Goal: Information Seeking & Learning: Check status

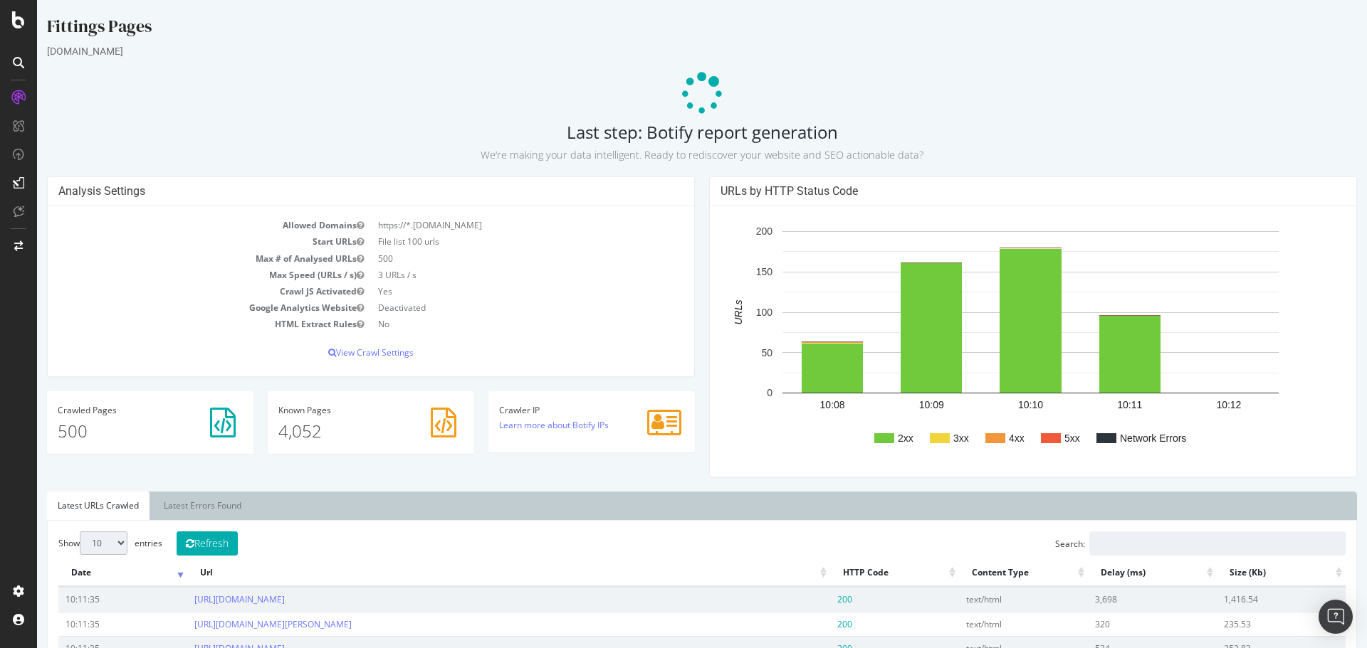
click at [1068, 93] on p at bounding box center [702, 94] width 1310 height 43
click at [28, 21] on div at bounding box center [18, 19] width 34 height 17
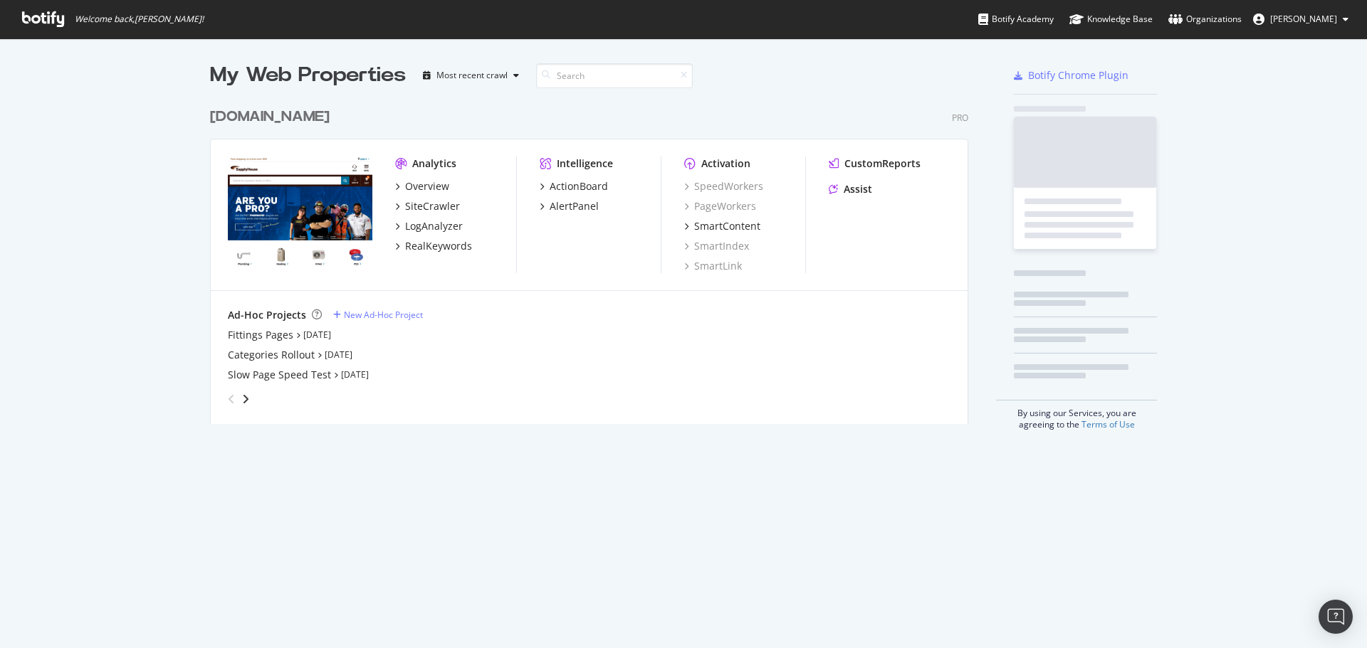
scroll to position [638, 1353]
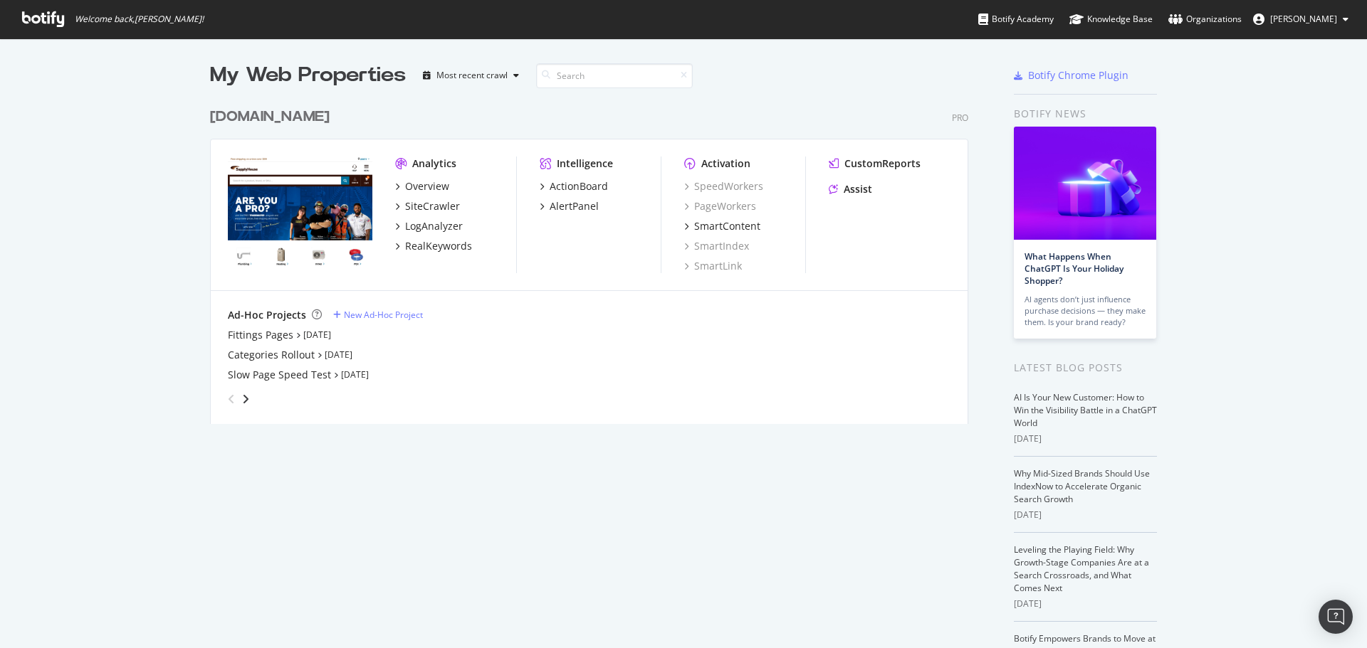
click at [320, 204] on img "grid" at bounding box center [300, 214] width 145 height 115
click at [411, 204] on div "SiteCrawler" at bounding box center [432, 206] width 55 height 14
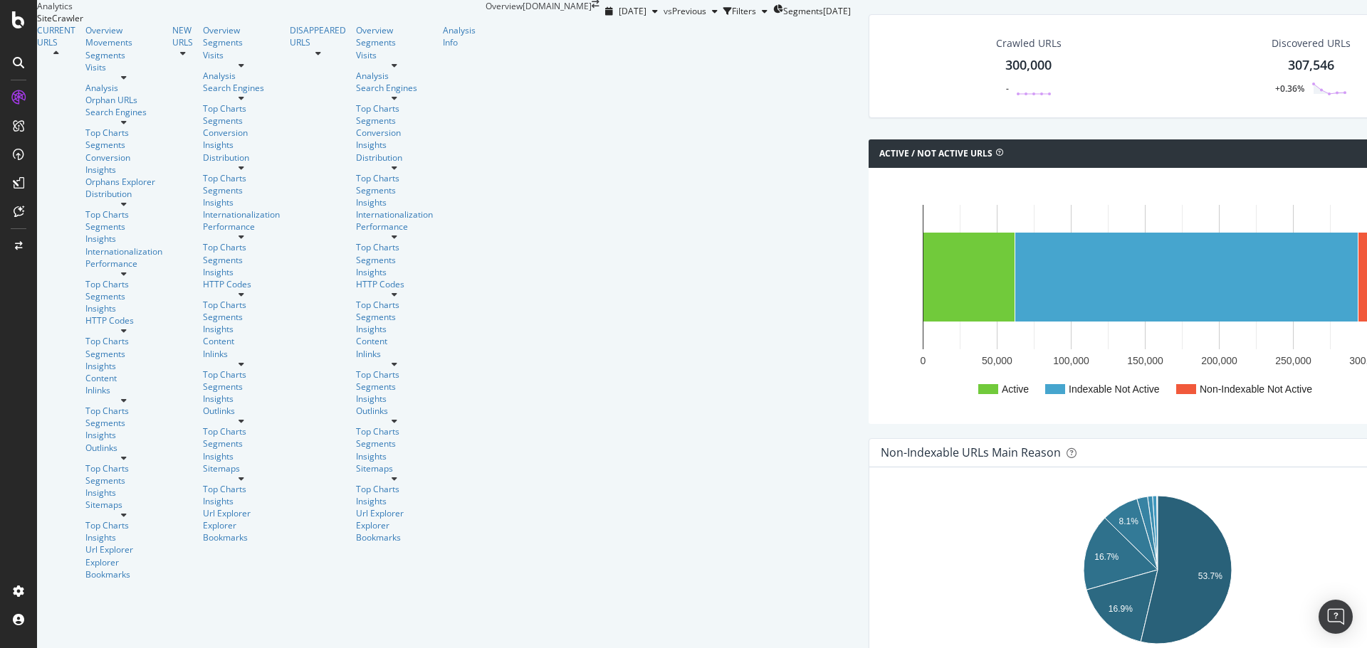
scroll to position [71, 0]
click at [85, 544] on div "Url Explorer" at bounding box center [123, 550] width 77 height 12
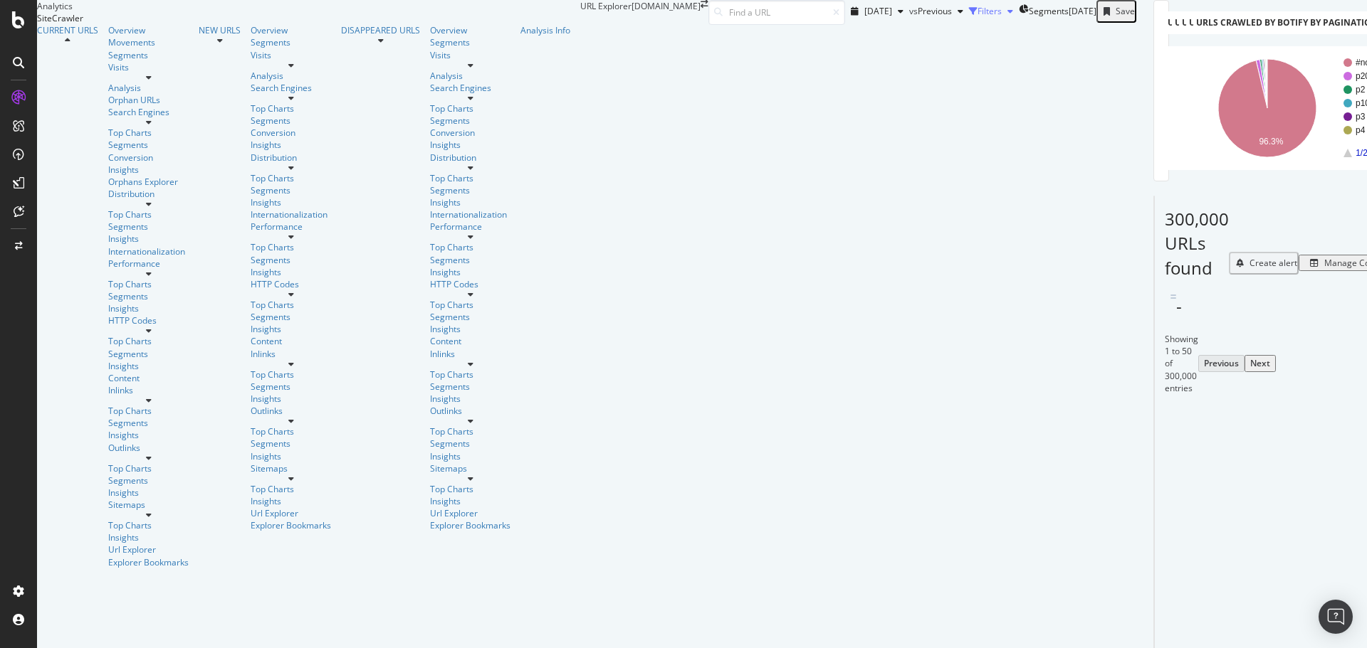
click at [977, 17] on div "Filters" at bounding box center [989, 11] width 24 height 12
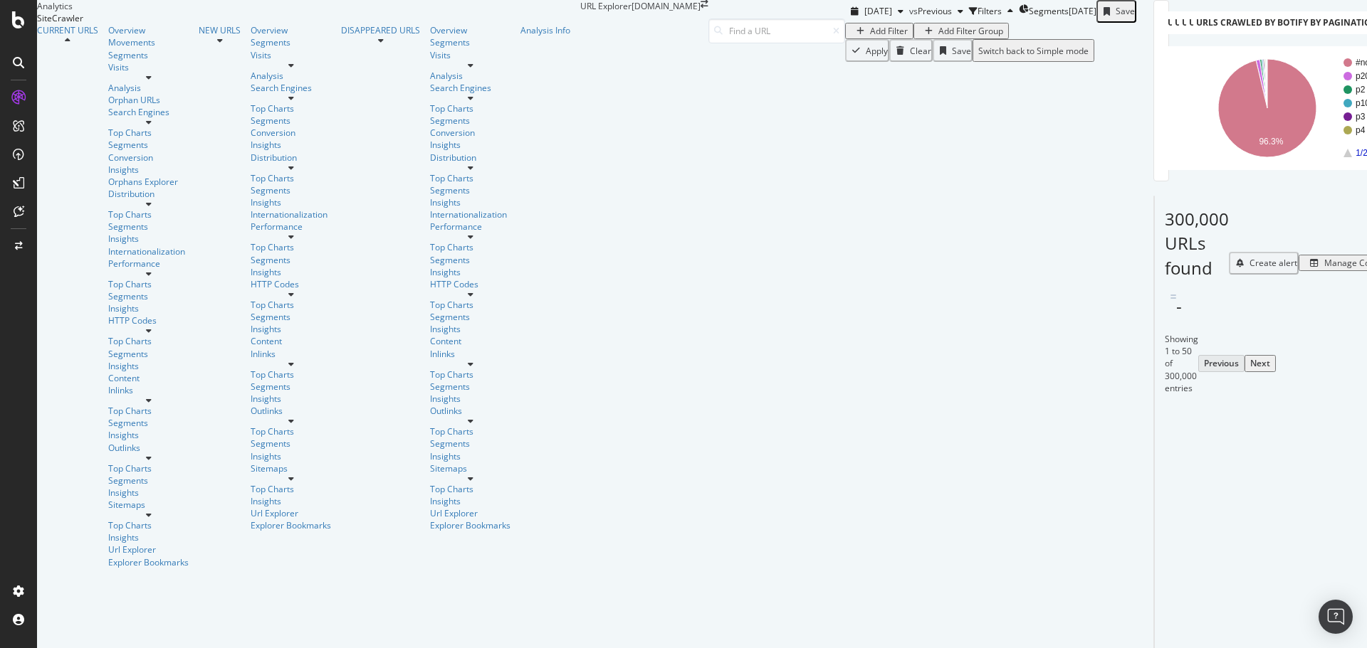
click at [845, 39] on div "Add Filter Add Filter Group" at bounding box center [927, 31] width 164 height 16
click at [870, 37] on div "Add Filter" at bounding box center [889, 31] width 38 height 12
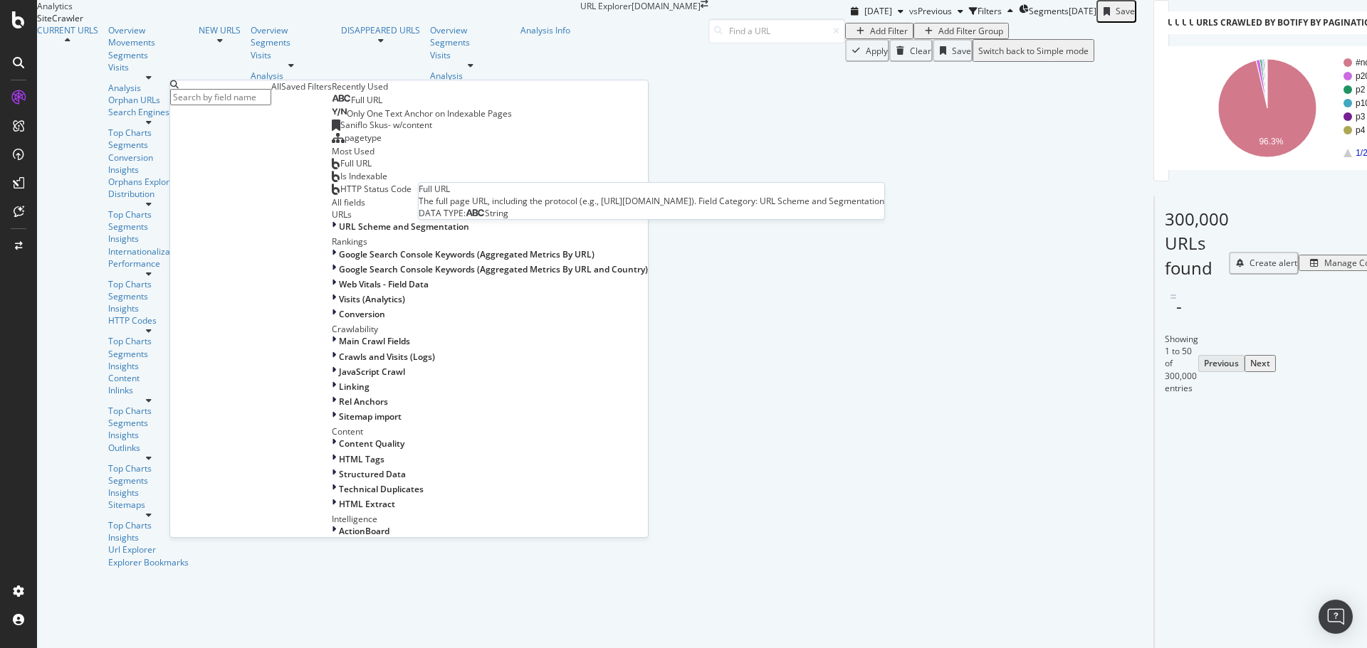
click at [351, 106] on span "Full URL" at bounding box center [366, 100] width 31 height 12
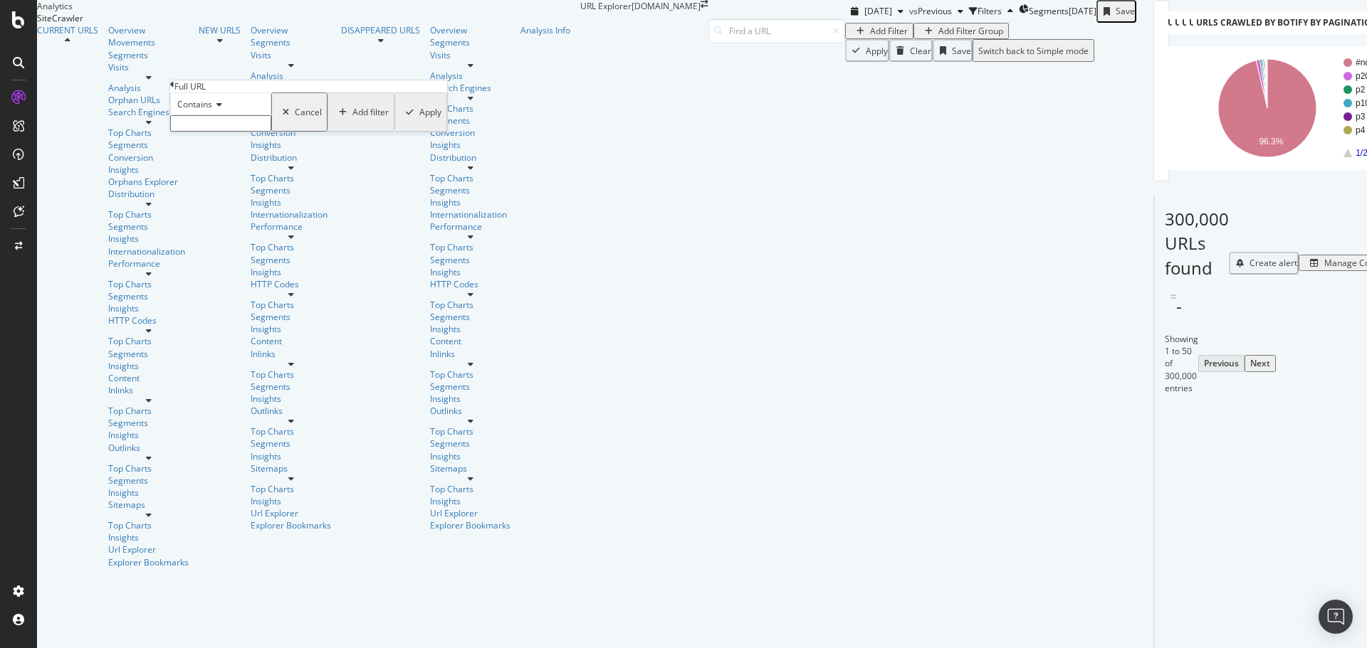
click at [238, 132] on input "text" at bounding box center [220, 123] width 101 height 16
paste input "[URL][DOMAIN_NAME]"
drag, startPoint x: 263, startPoint y: 152, endPoint x: -54, endPoint y: 143, distance: 316.9
click at [0, 143] on html "Analytics SiteCrawler CURRENT URLS Overview Movements Segments Visits Analysis …" at bounding box center [683, 324] width 1367 height 648
type input "/PEX-Tubing"
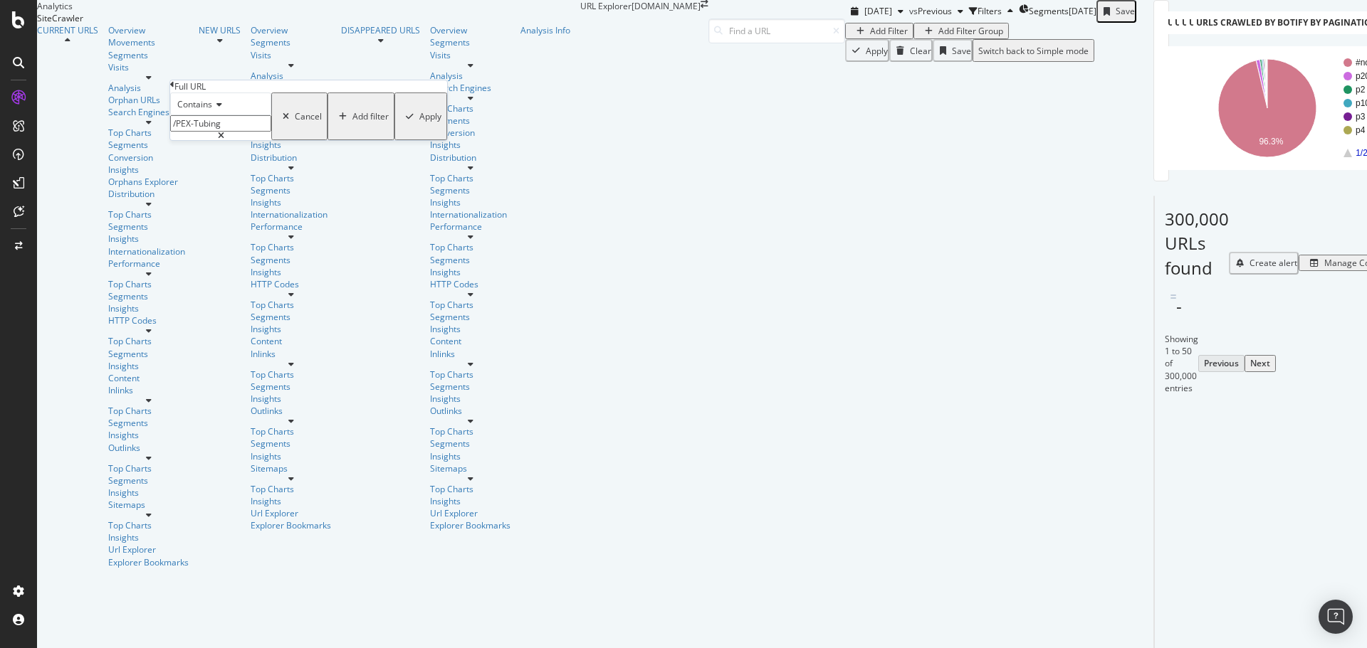
click at [419, 122] on div "Apply" at bounding box center [430, 116] width 22 height 12
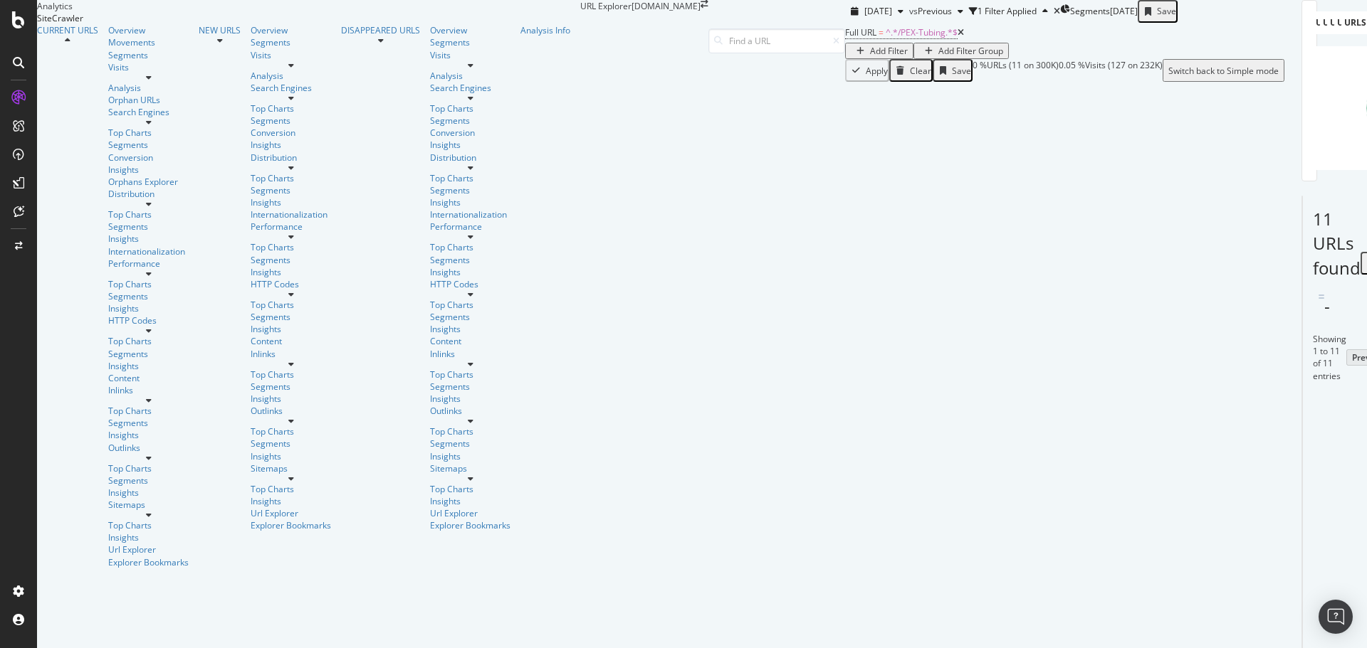
scroll to position [508, 0]
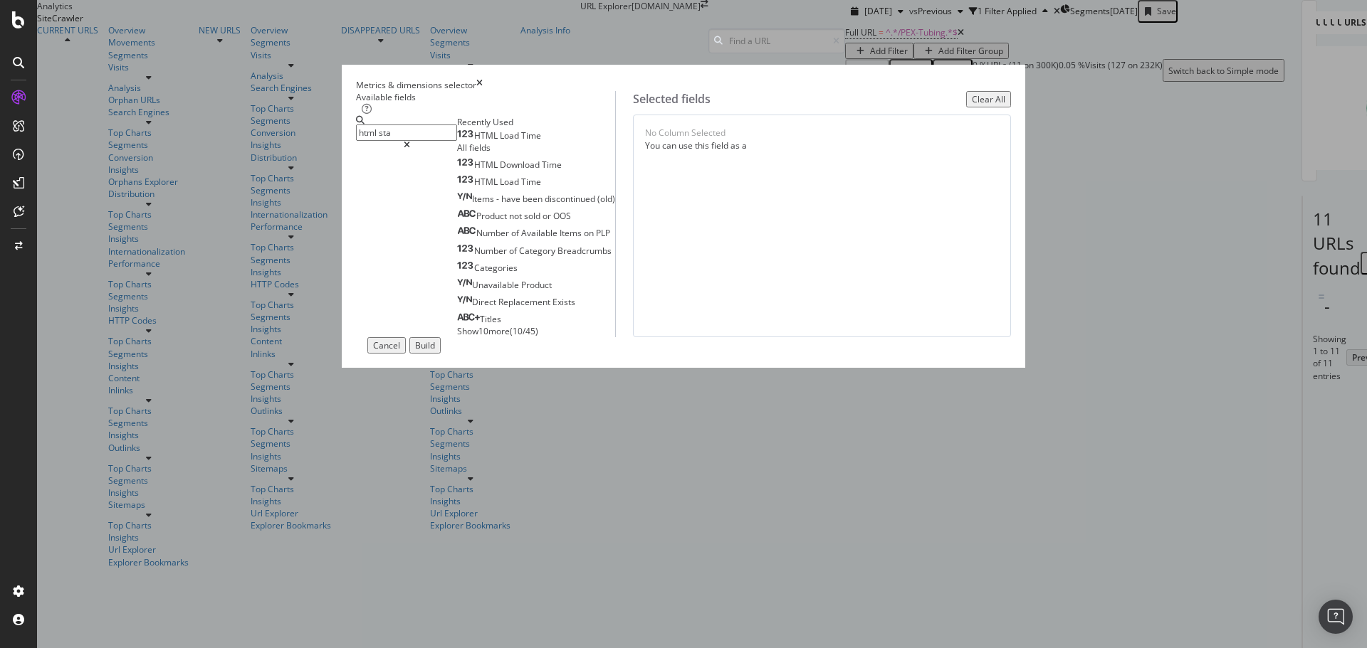
type input "html stat"
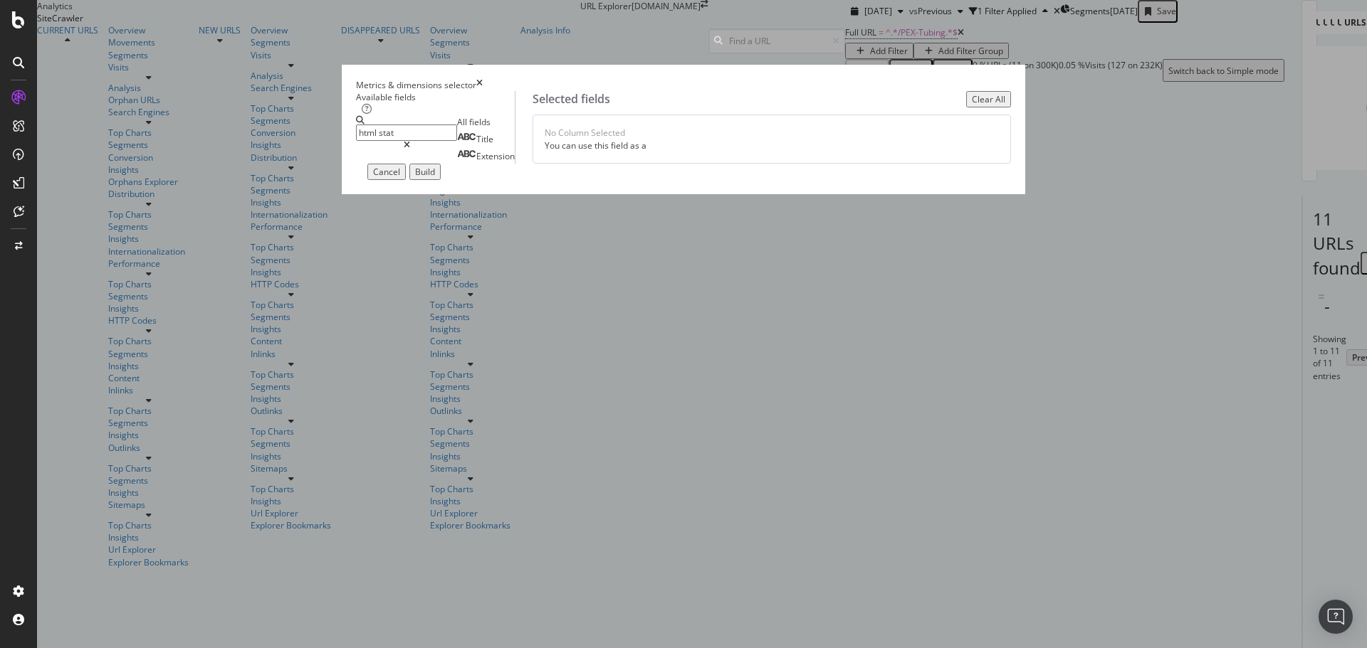
click at [457, 138] on input "html stat" at bounding box center [406, 133] width 101 height 16
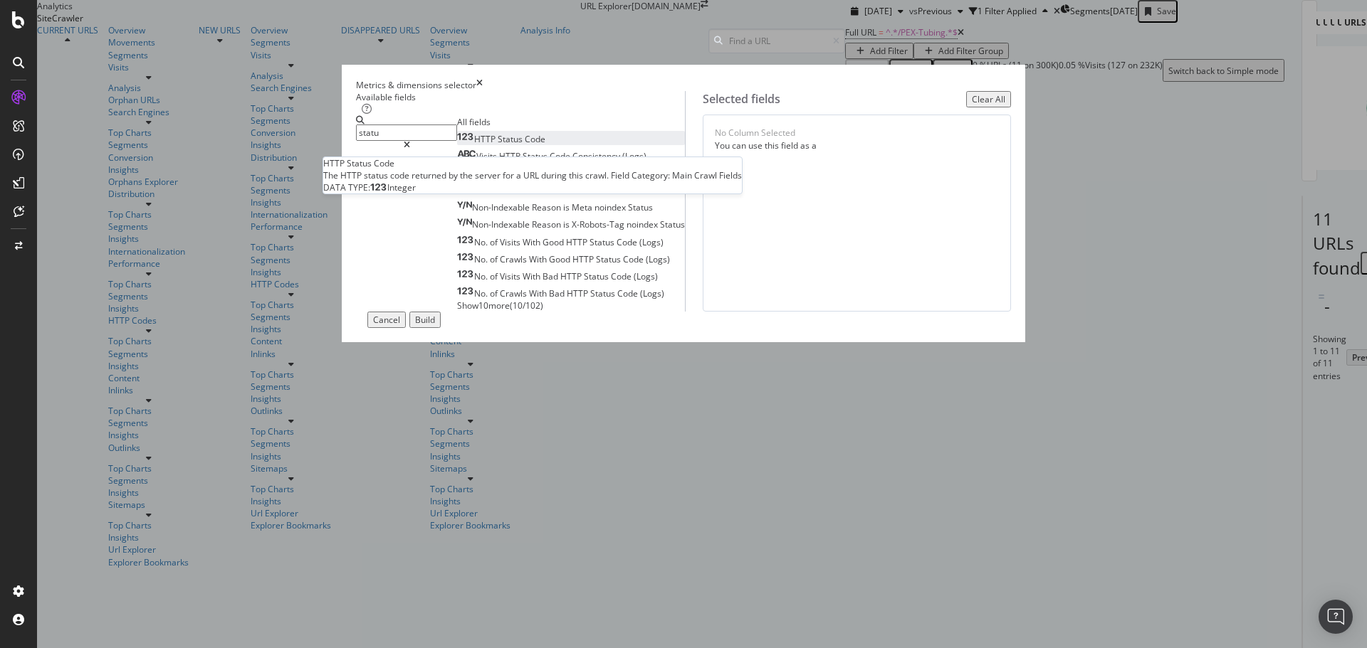
type input "statu"
click at [498, 145] on span "Status" at bounding box center [511, 139] width 27 height 12
click at [435, 326] on div "Build" at bounding box center [425, 320] width 20 height 12
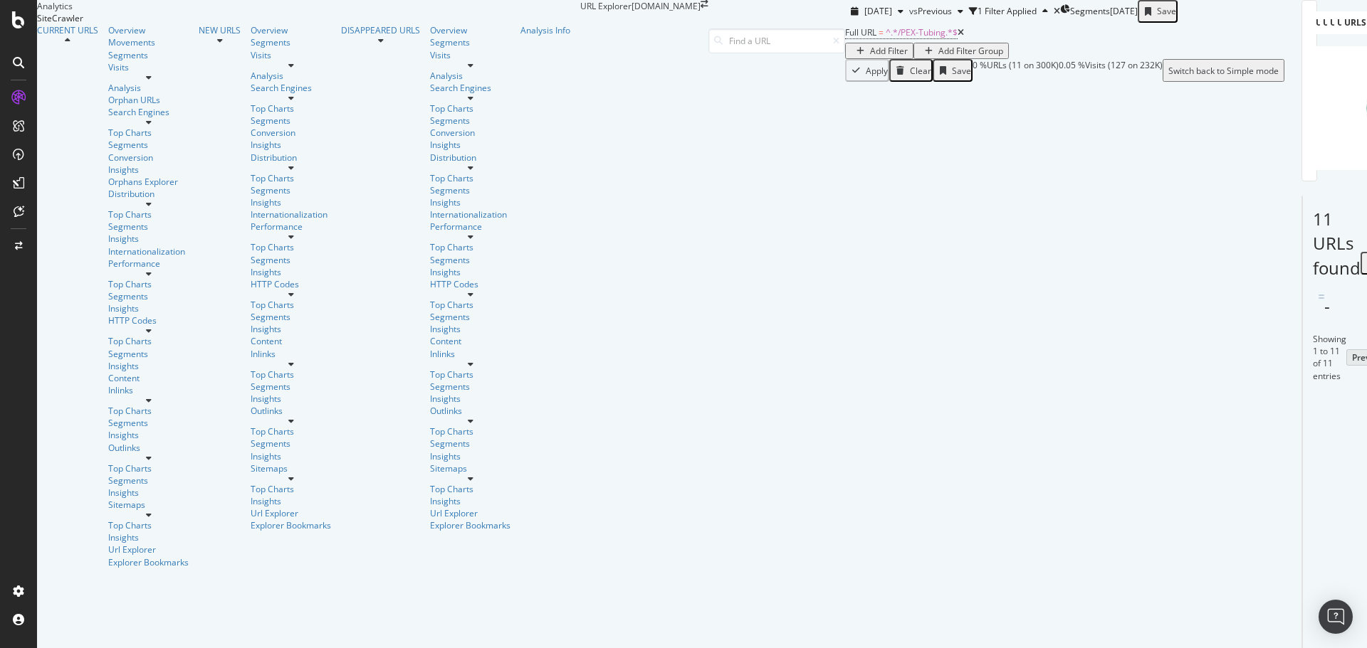
scroll to position [510, 0]
click at [886, 38] on span "^.*/PEX-Tubing.*$" at bounding box center [922, 32] width 72 height 12
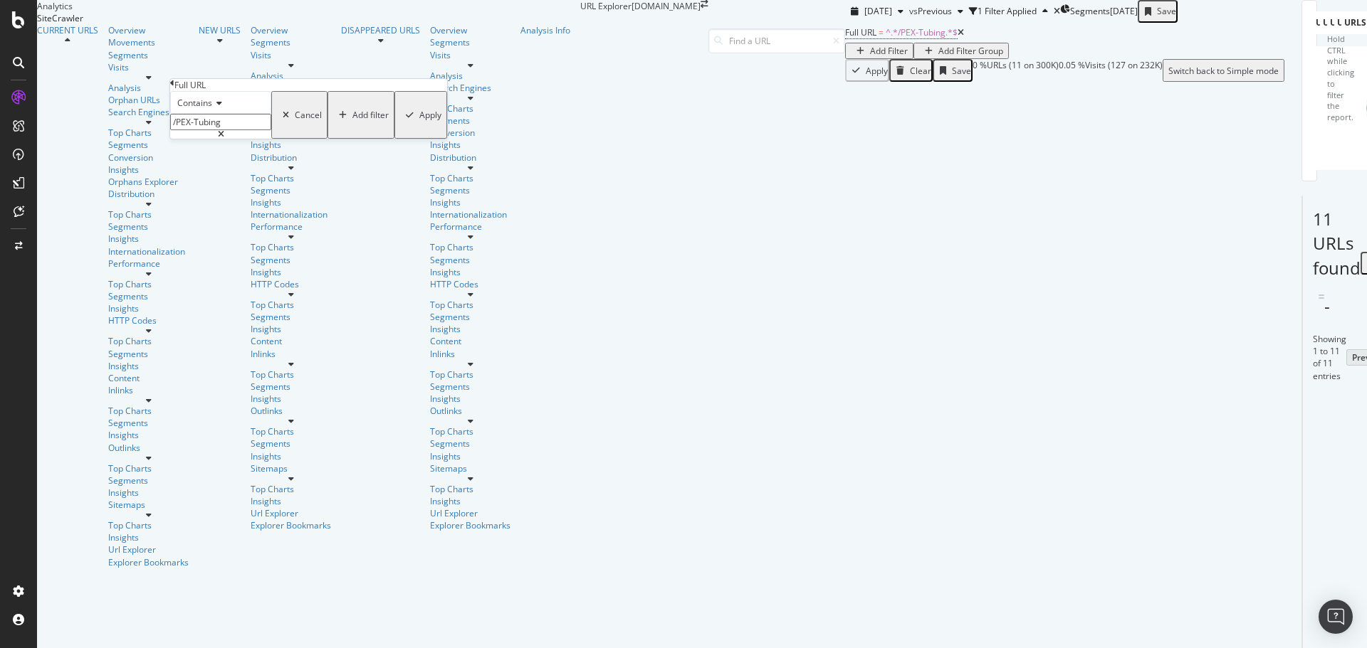
click at [249, 130] on input "/PEX-Tubing" at bounding box center [220, 122] width 101 height 16
paste input "[URL][DOMAIN_NAME]"
drag, startPoint x: 274, startPoint y: 151, endPoint x: -11, endPoint y: 143, distance: 284.8
click at [0, 143] on html "Analytics SiteCrawler CURRENT URLS Overview Movements Segments Visits Analysis …" at bounding box center [683, 324] width 1367 height 648
type input "/PEX-Pipe"
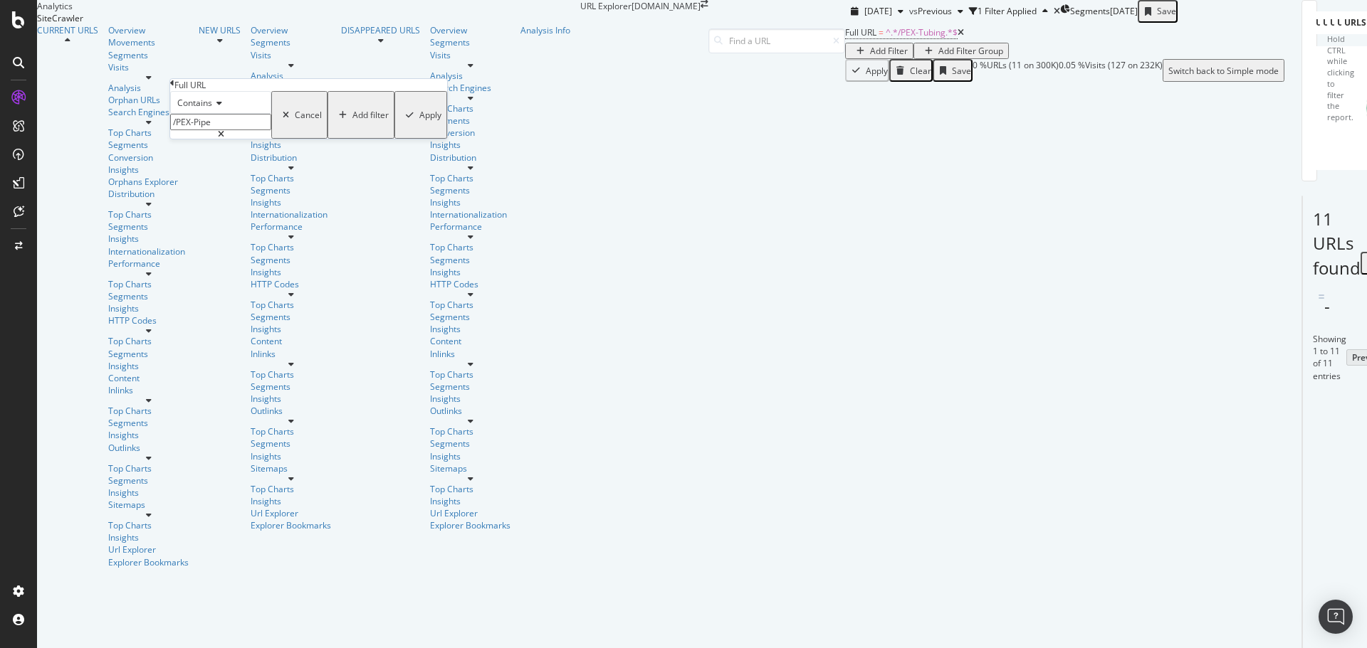
click at [419, 121] on div "Apply" at bounding box center [430, 115] width 22 height 12
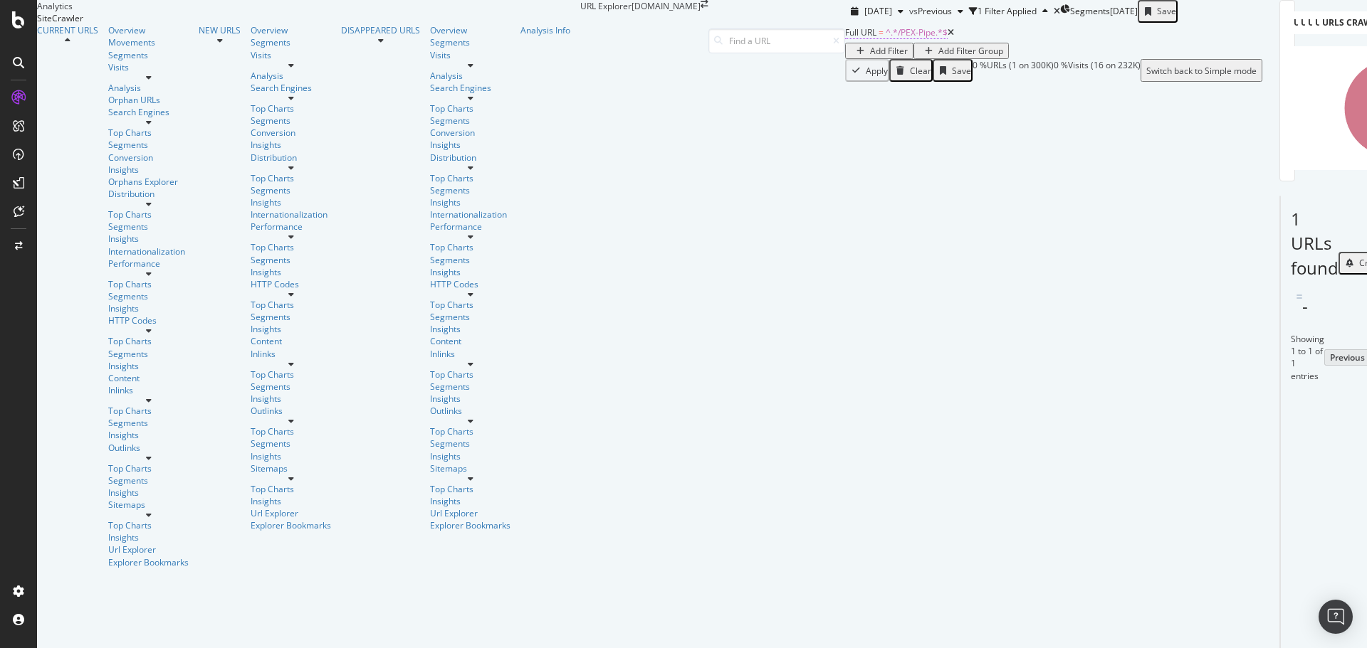
click at [886, 38] on span "^.*/PEX-Pipe.*$" at bounding box center [917, 32] width 62 height 12
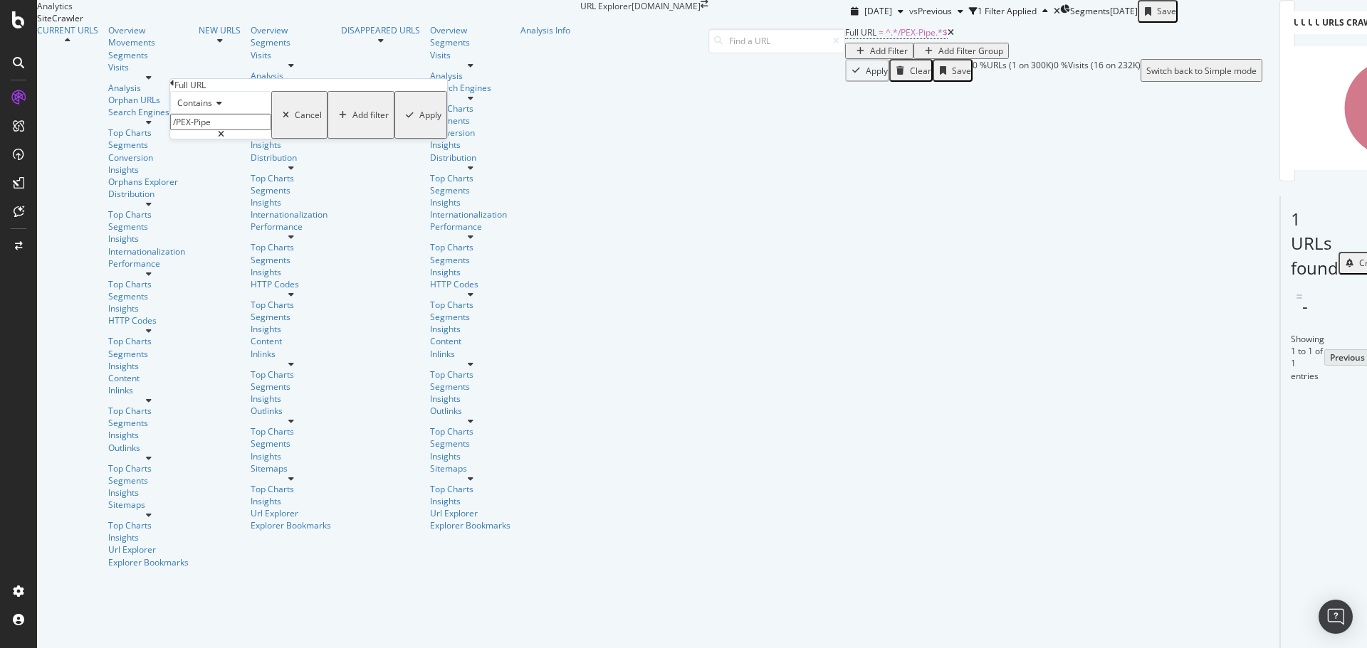
click at [221, 114] on div "Contains" at bounding box center [220, 102] width 101 height 23
click at [246, 114] on div "Contains" at bounding box center [220, 102] width 101 height 23
click at [192, 130] on input "/PEX-Pipe" at bounding box center [220, 122] width 101 height 16
click at [191, 130] on input "/PEX-Pipe" at bounding box center [220, 122] width 101 height 16
type input "PEX-Pipe"
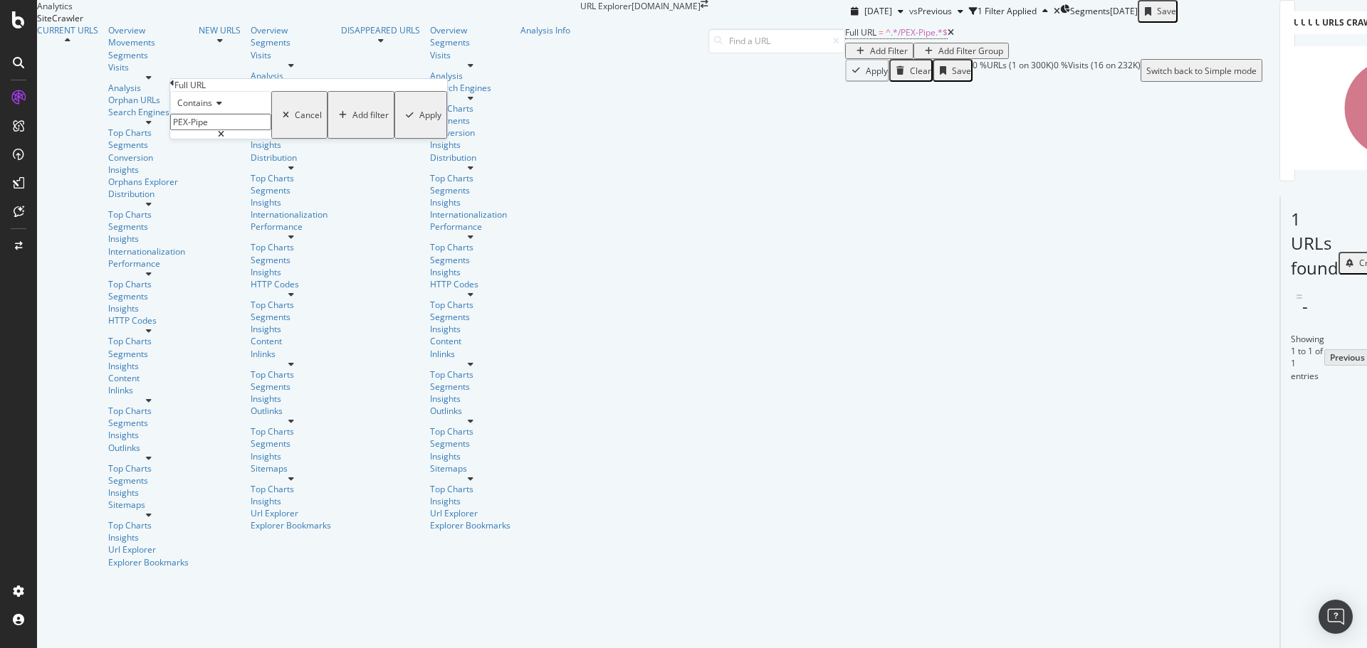
click at [419, 121] on div "Apply" at bounding box center [430, 115] width 22 height 12
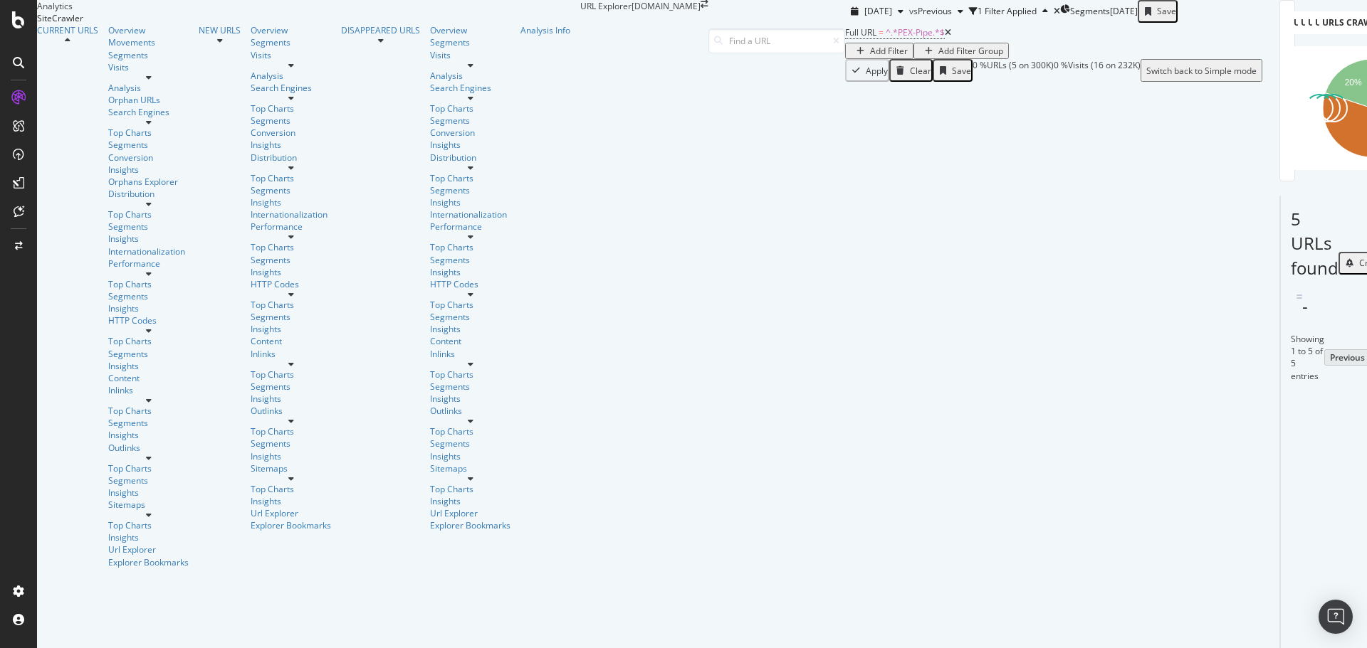
scroll to position [317, 0]
click at [886, 38] on span "^.*PEX-Pipe.*$" at bounding box center [915, 32] width 59 height 12
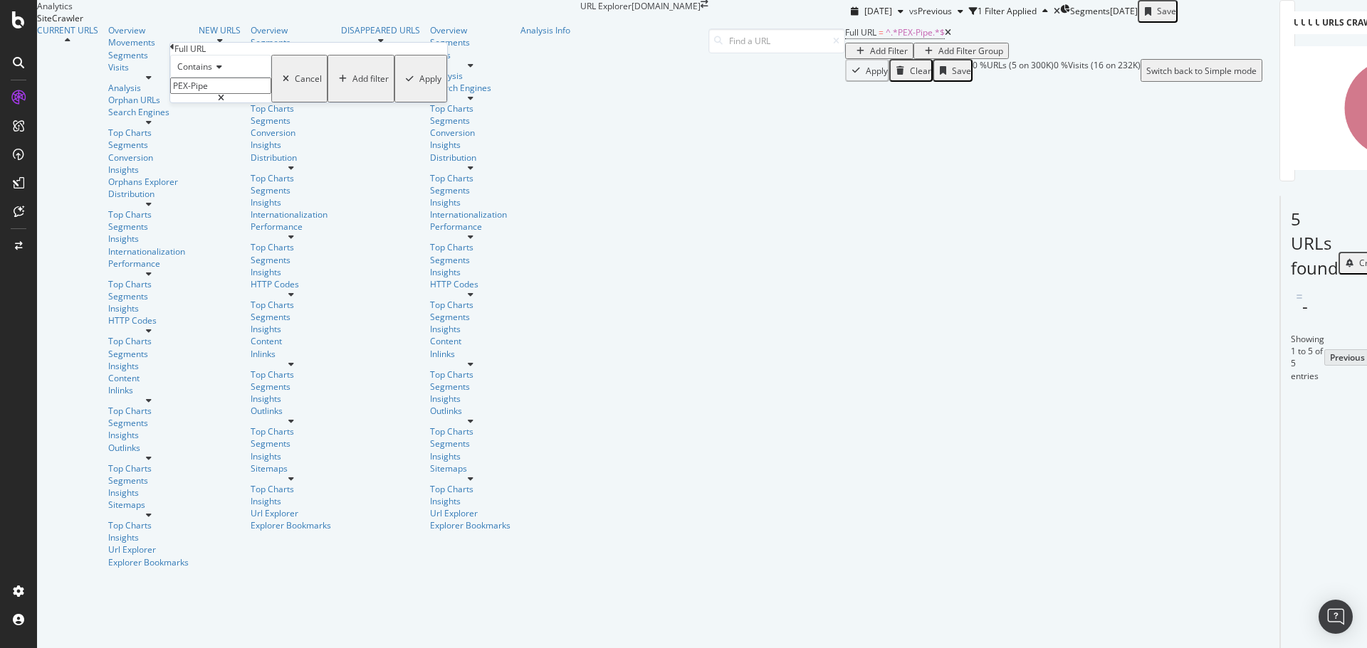
click at [261, 94] on input "PEX-Pipe" at bounding box center [220, 86] width 101 height 16
paste input "[URL][DOMAIN_NAME]"
drag, startPoint x: 261, startPoint y: 115, endPoint x: 2, endPoint y: 115, distance: 258.4
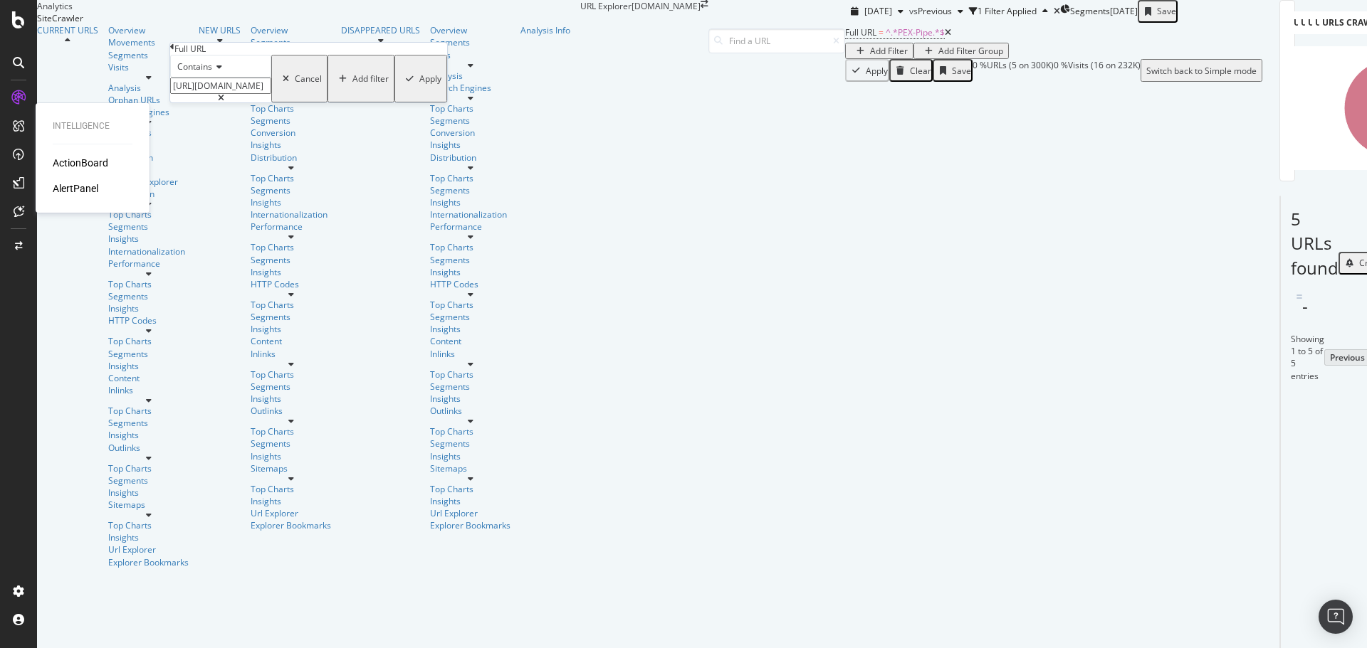
click at [2, 115] on body "Intelligence ActionBoard AlertPanel Analytics SiteCrawler CURRENT URLS Overview…" at bounding box center [683, 324] width 1367 height 648
type input "/PEX-Tubing"
click at [419, 85] on div "Apply" at bounding box center [430, 79] width 22 height 12
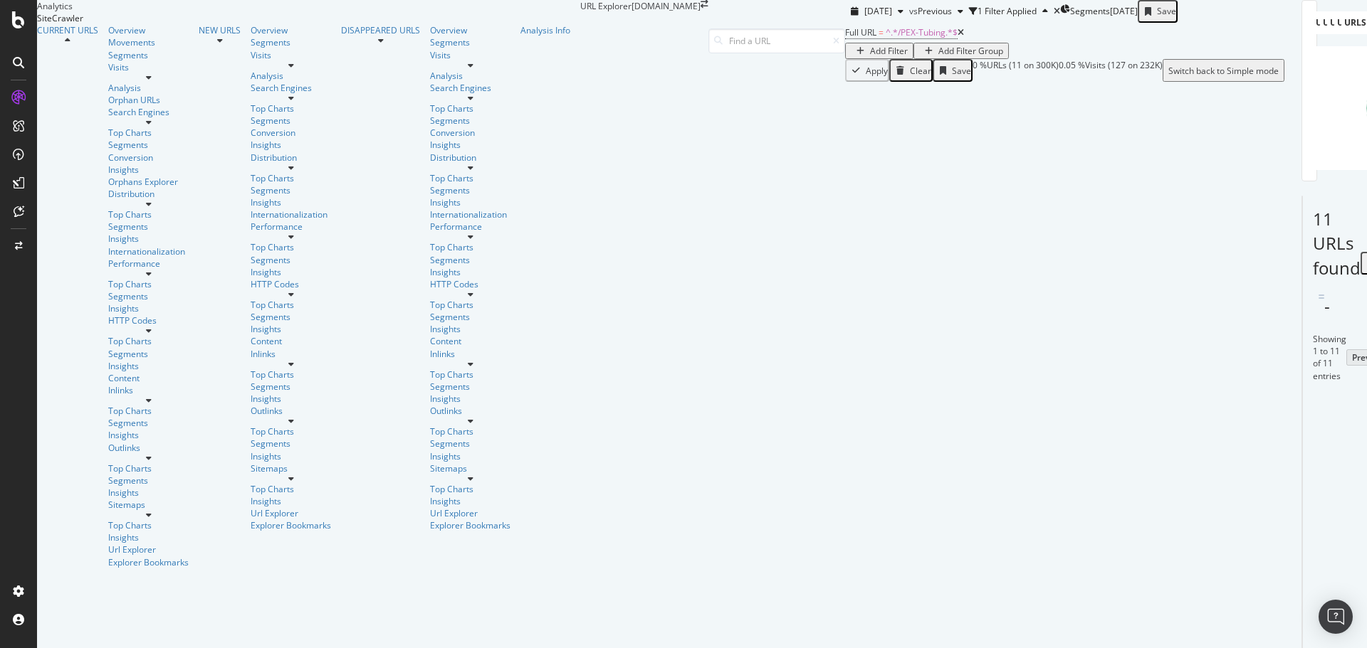
scroll to position [638, 0]
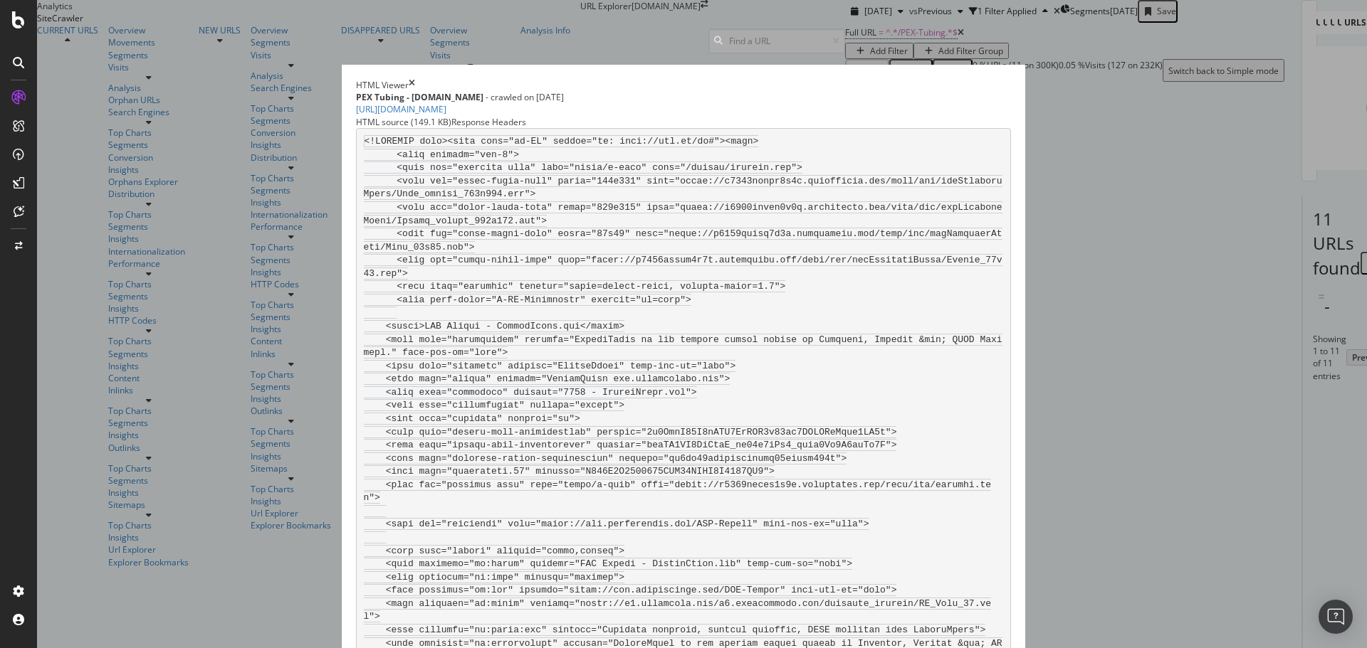
scroll to position [0, 0]
click at [526, 117] on div "Response Headers" at bounding box center [488, 122] width 75 height 12
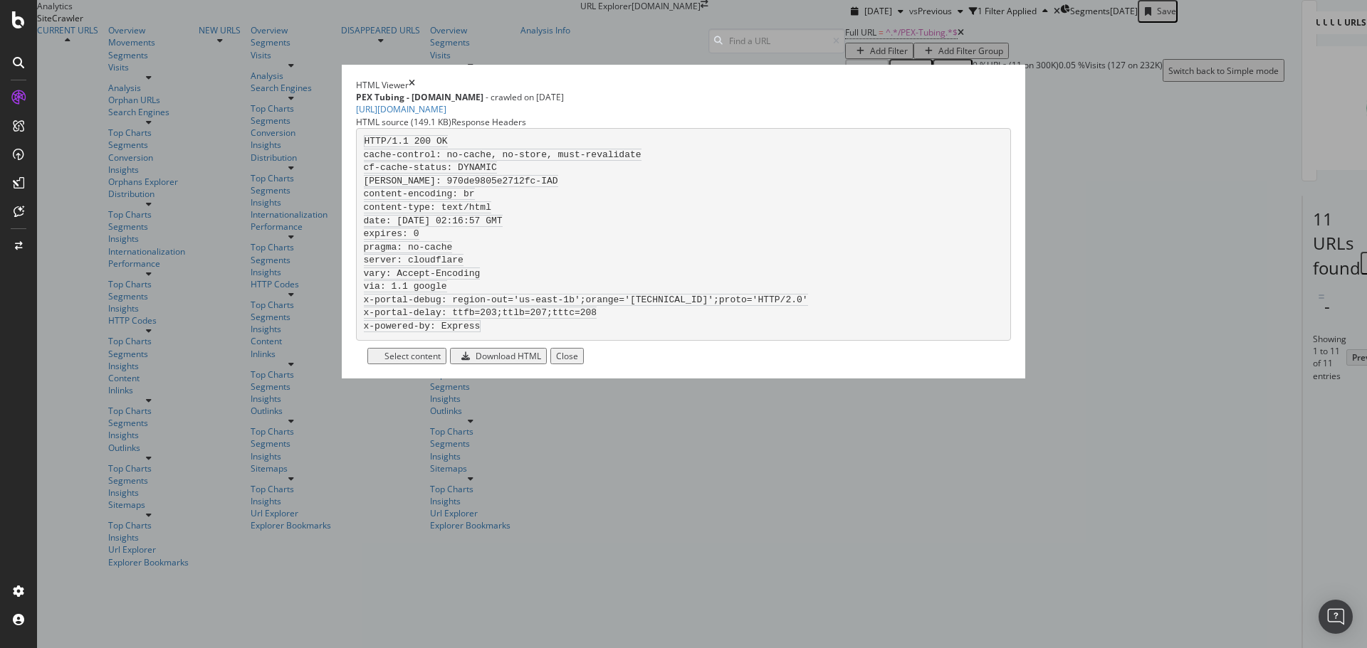
click at [415, 91] on icon "times" at bounding box center [412, 85] width 6 height 12
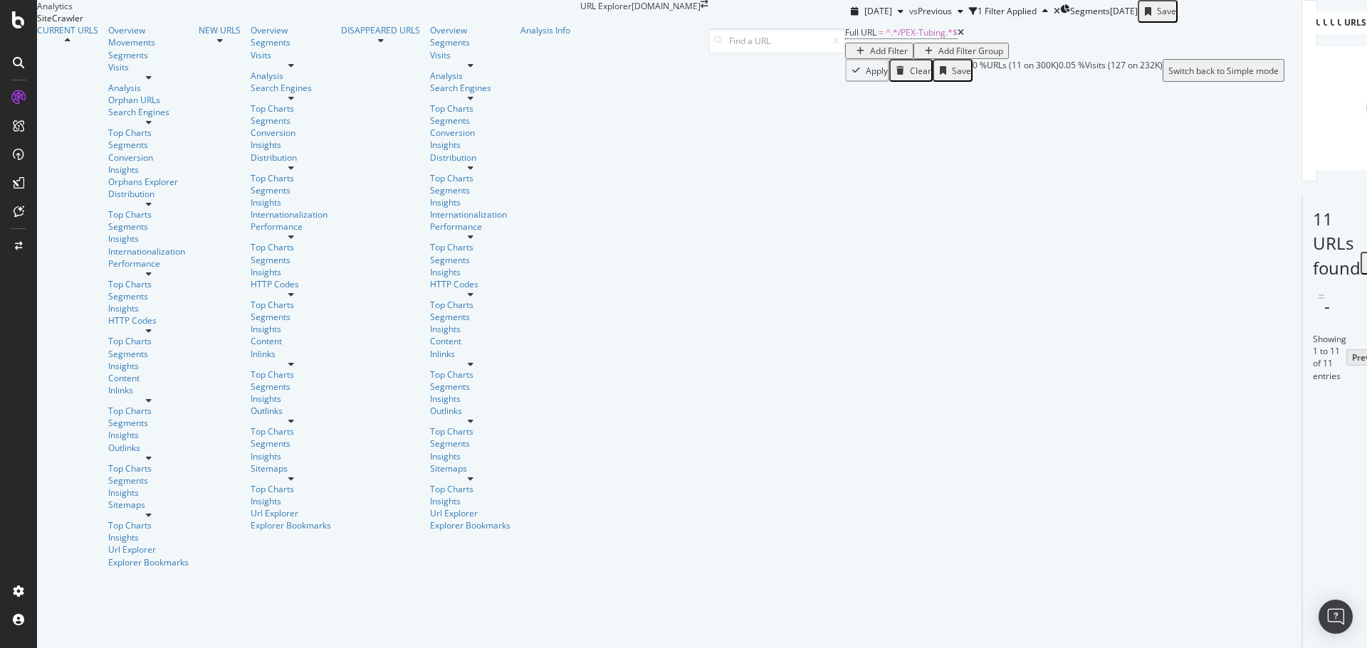
scroll to position [638, 0]
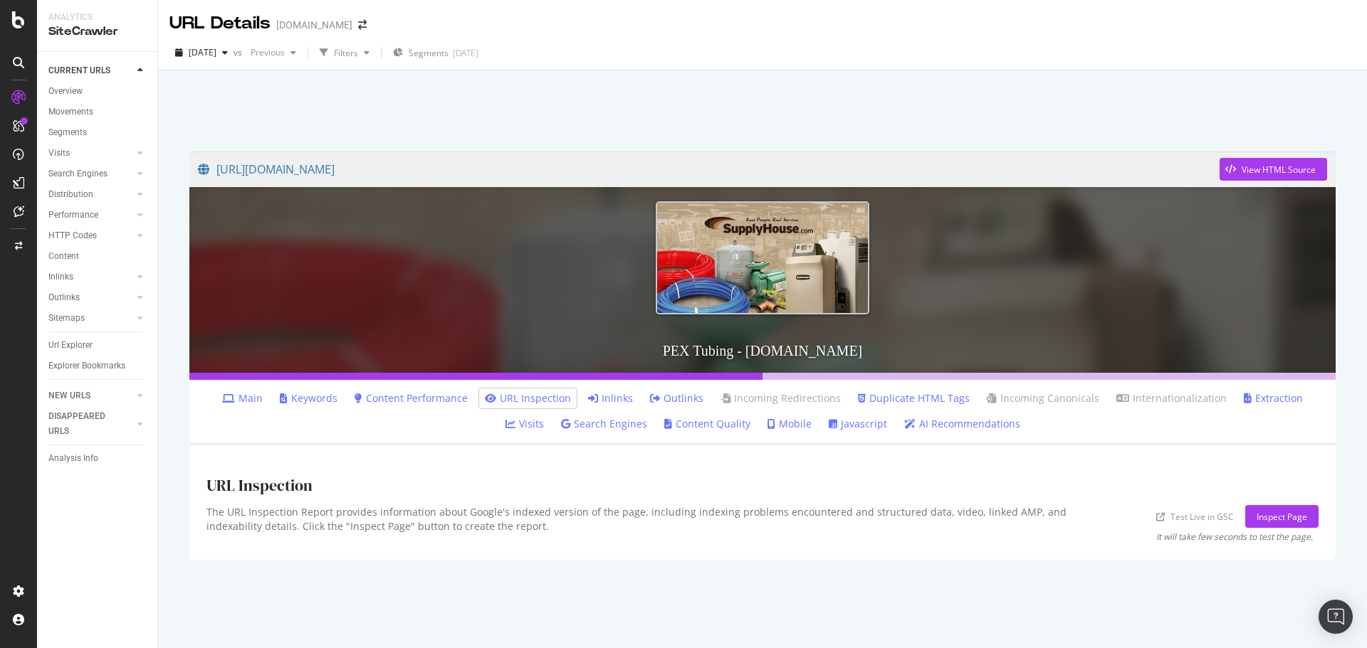
click at [395, 393] on link "Content Performance" at bounding box center [411, 399] width 113 height 14
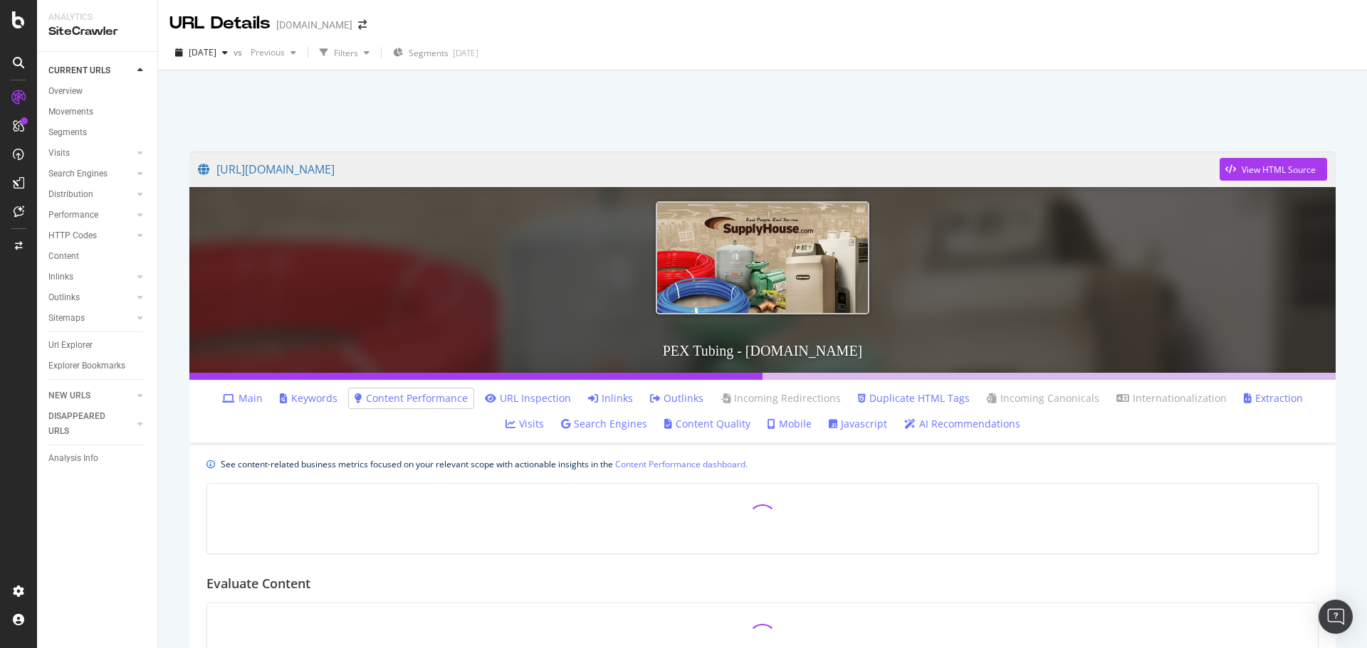
click at [230, 399] on link "Main" at bounding box center [242, 399] width 41 height 14
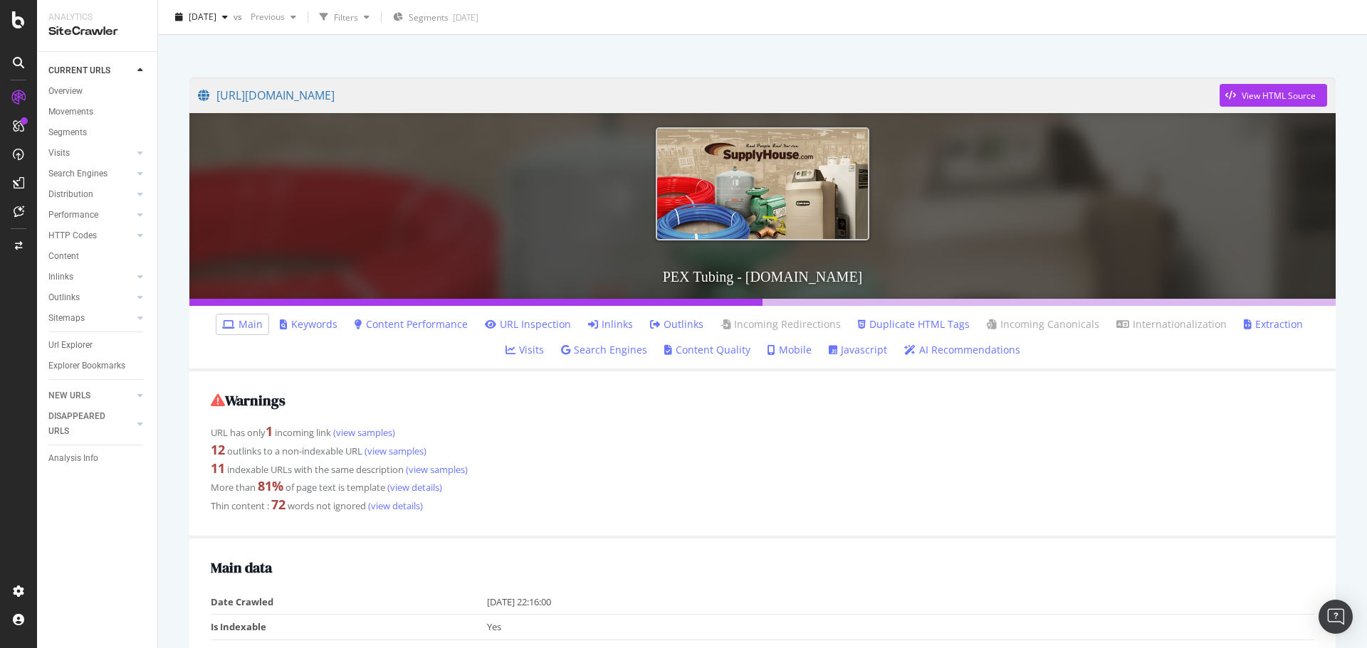
scroll to position [214, 0]
